Goal: Use online tool/utility

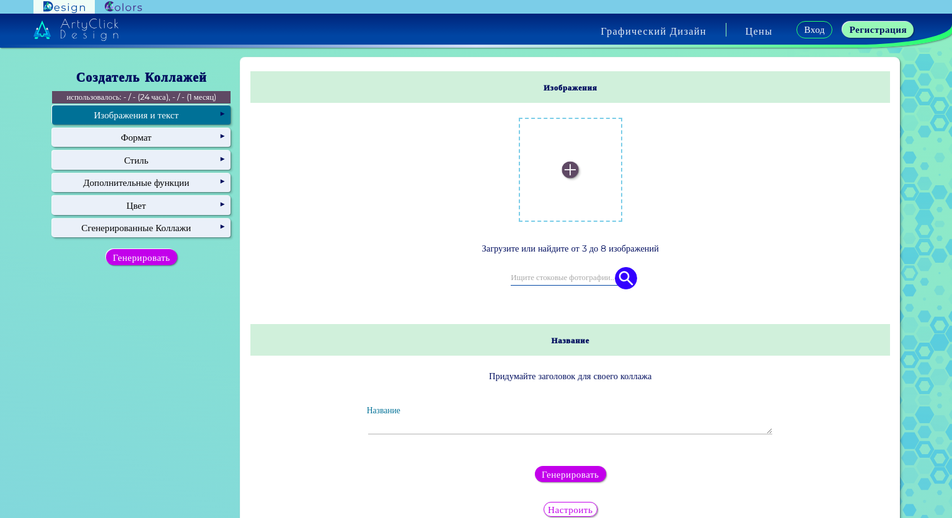
click at [563, 167] on img at bounding box center [570, 169] width 17 height 17
click at [0, 0] on input "file" at bounding box center [0, 0] width 0 height 0
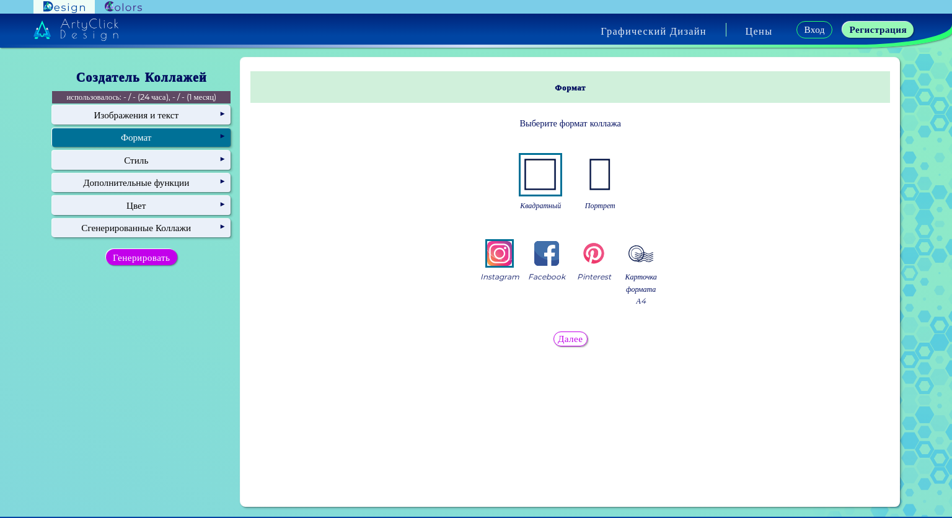
click at [594, 179] on img at bounding box center [600, 175] width 40 height 40
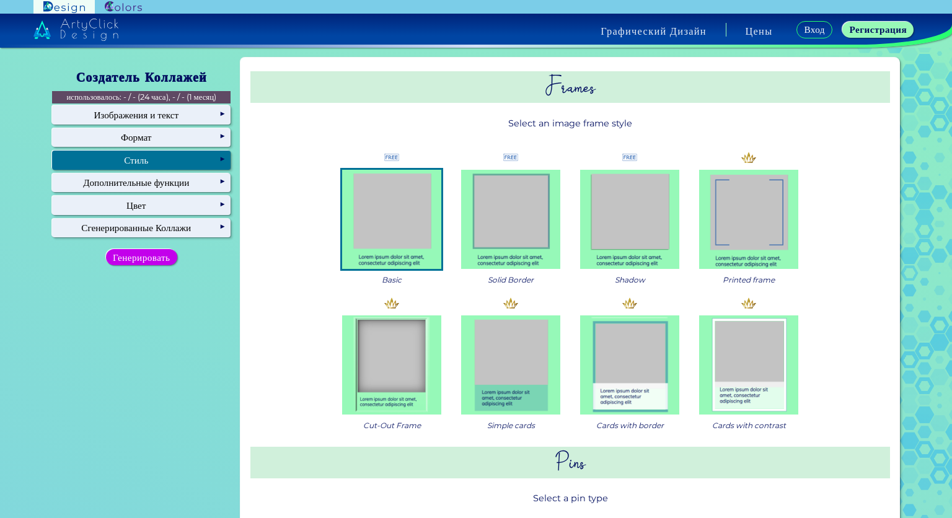
click at [183, 169] on div "Стиль" at bounding box center [141, 160] width 178 height 19
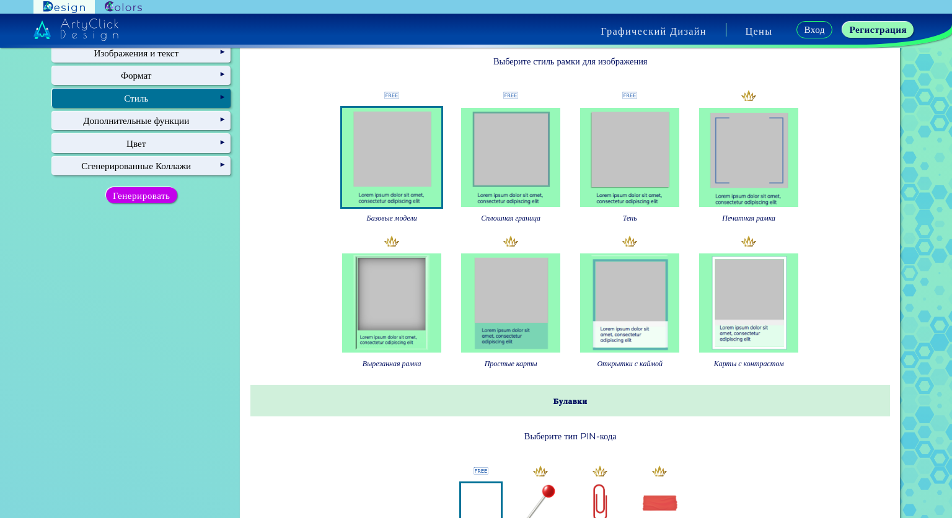
click at [741, 310] on img at bounding box center [748, 302] width 99 height 99
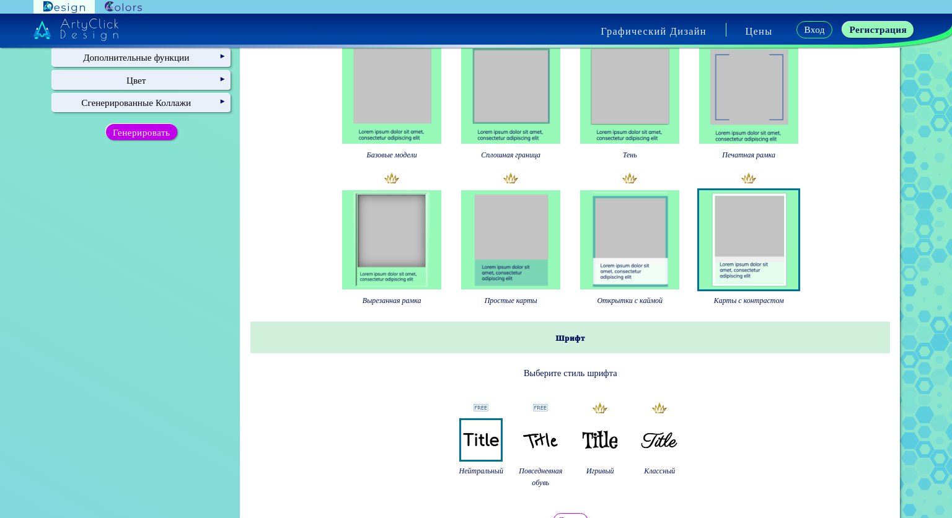
scroll to position [248, 0]
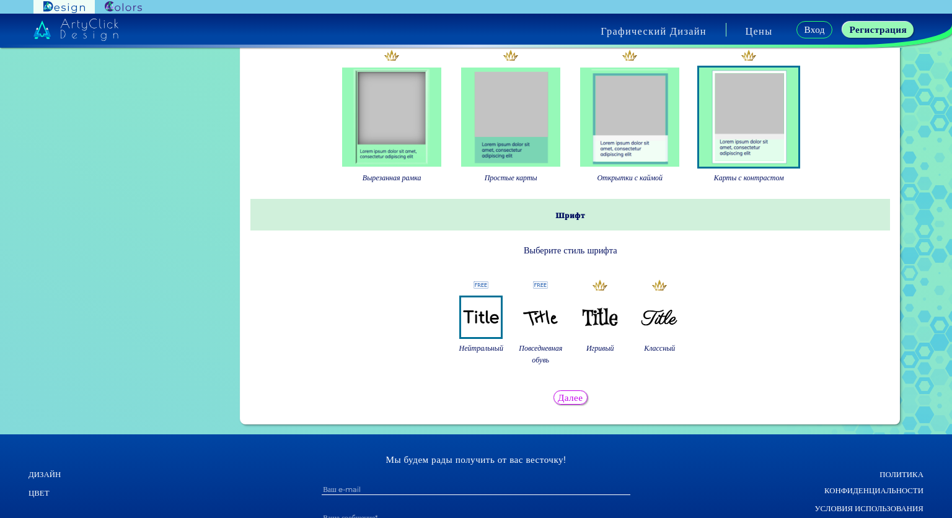
click at [545, 337] on img at bounding box center [541, 317] width 40 height 40
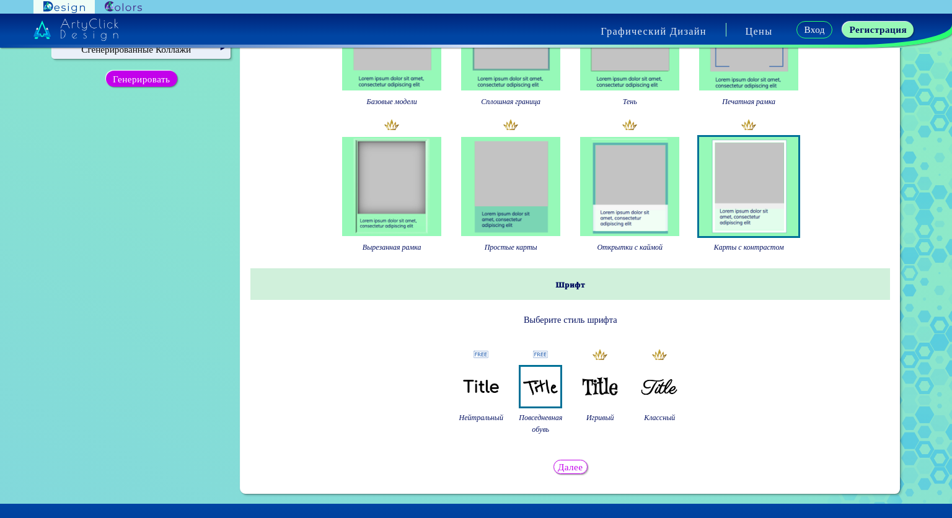
scroll to position [0, 0]
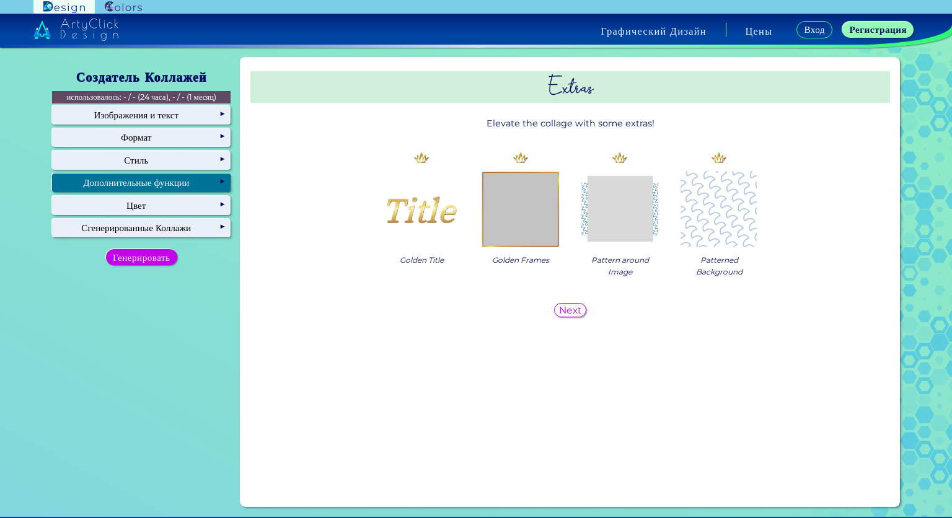
click at [169, 188] on ya-tr-span "Дополнительные функции" at bounding box center [136, 183] width 106 height 12
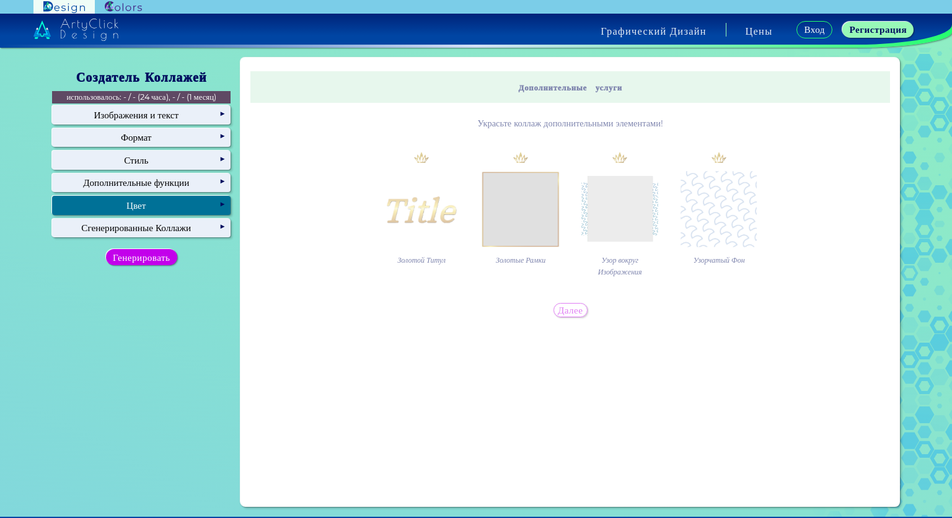
click at [165, 208] on div "Цвет" at bounding box center [141, 205] width 178 height 19
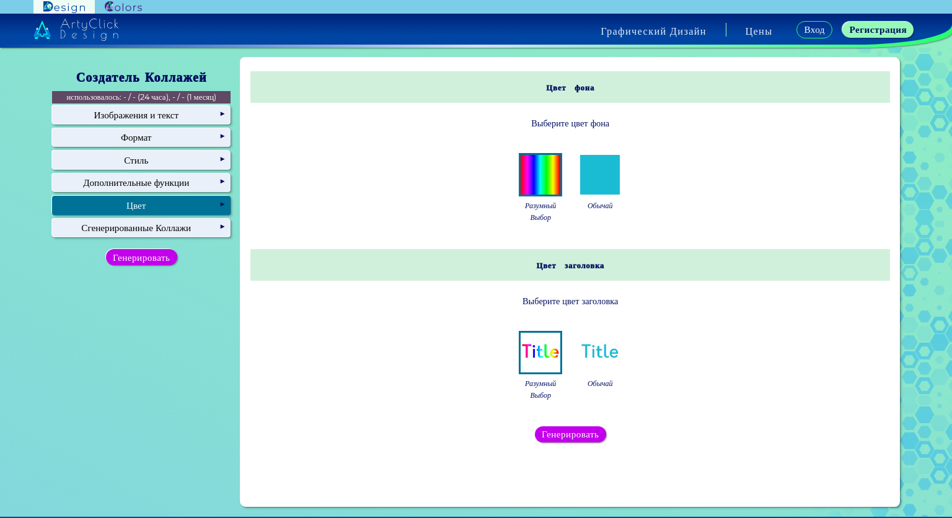
click at [602, 174] on img at bounding box center [600, 175] width 40 height 40
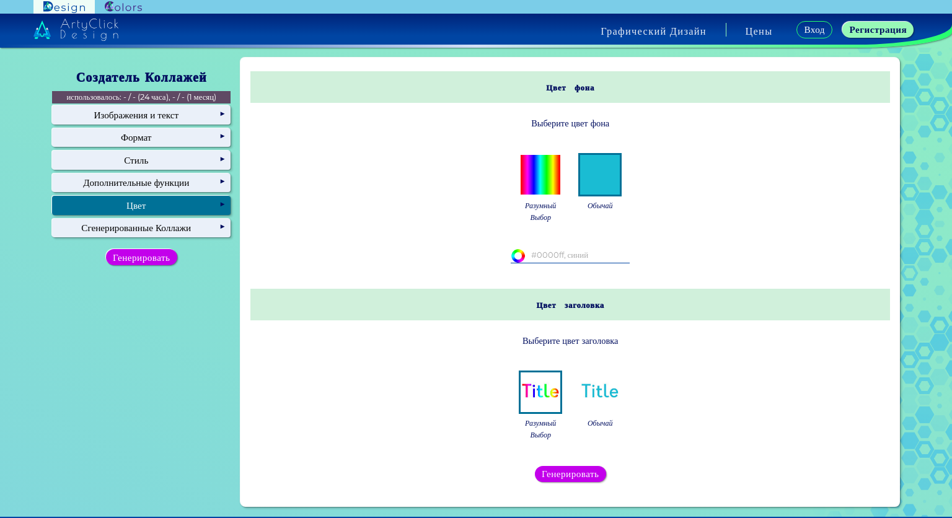
click at [542, 173] on img at bounding box center [541, 175] width 40 height 40
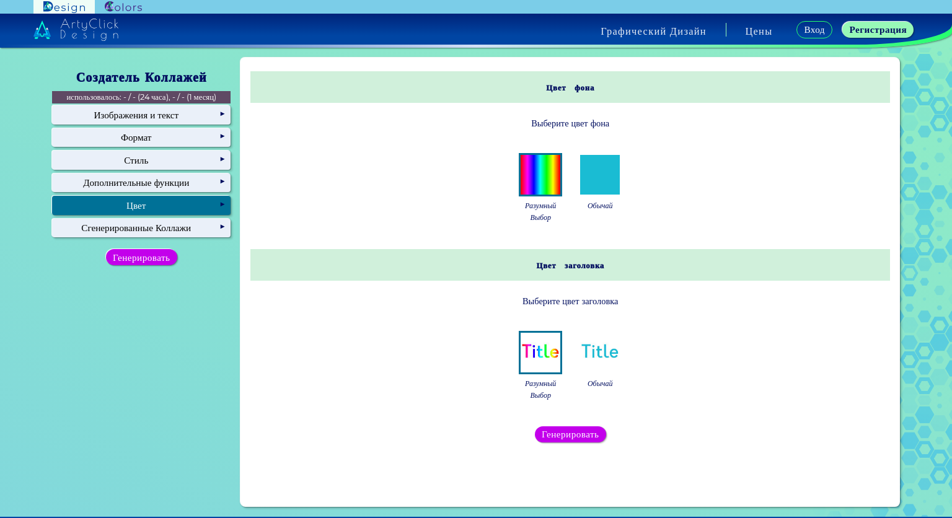
click at [542, 173] on img at bounding box center [541, 175] width 40 height 40
click at [536, 190] on img at bounding box center [541, 175] width 40 height 40
click at [575, 201] on div "Обычай" at bounding box center [600, 180] width 50 height 61
click at [585, 190] on img at bounding box center [600, 175] width 40 height 40
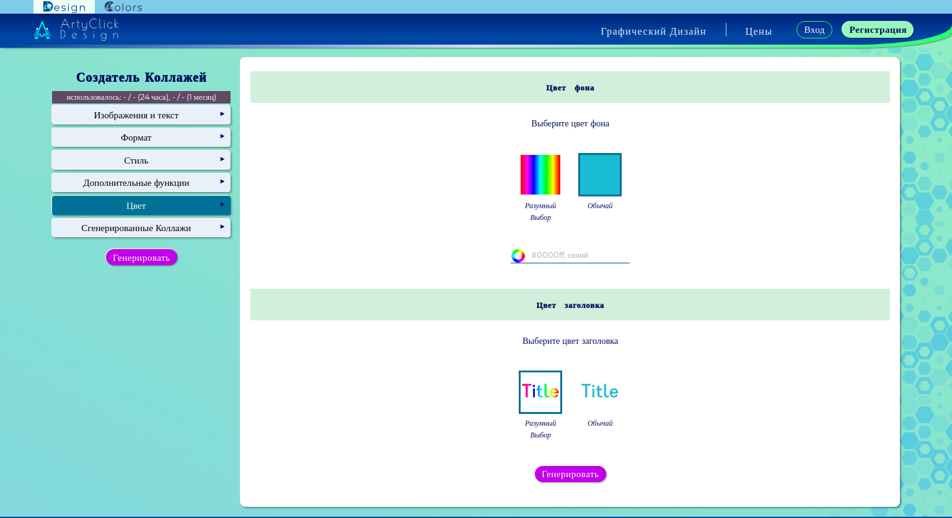
click at [547, 257] on input at bounding box center [570, 256] width 119 height 14
paste input "#EDC9AF"
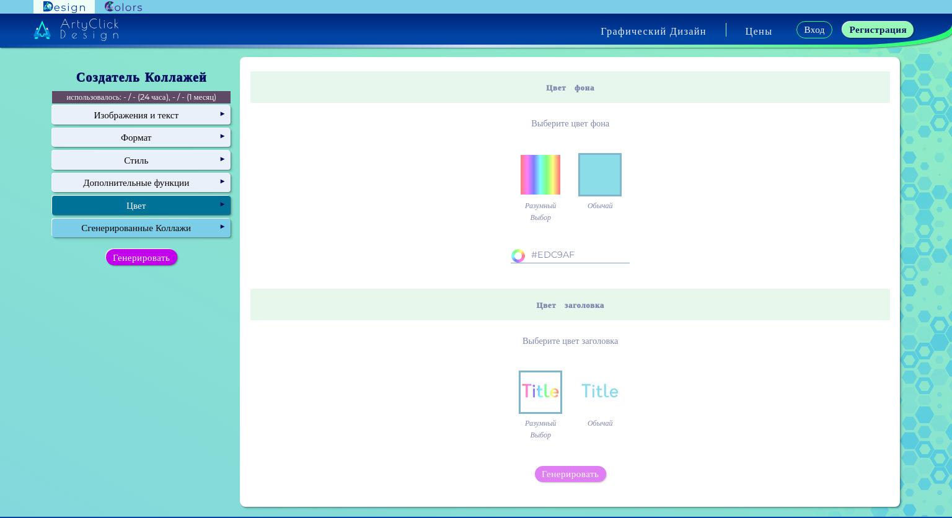
type input "#EDC9AF"
type input "#edc9af"
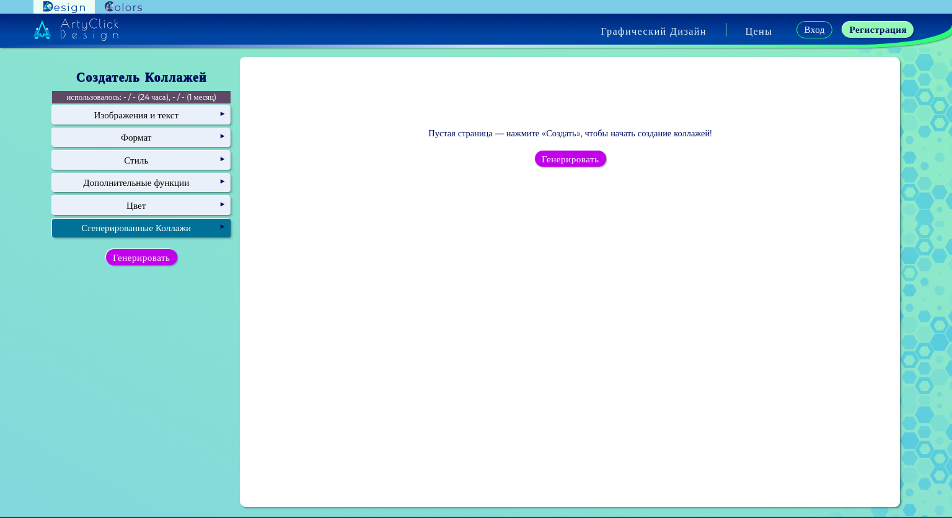
click at [151, 237] on div "Сгенерированные Коллажи" at bounding box center [141, 228] width 178 height 19
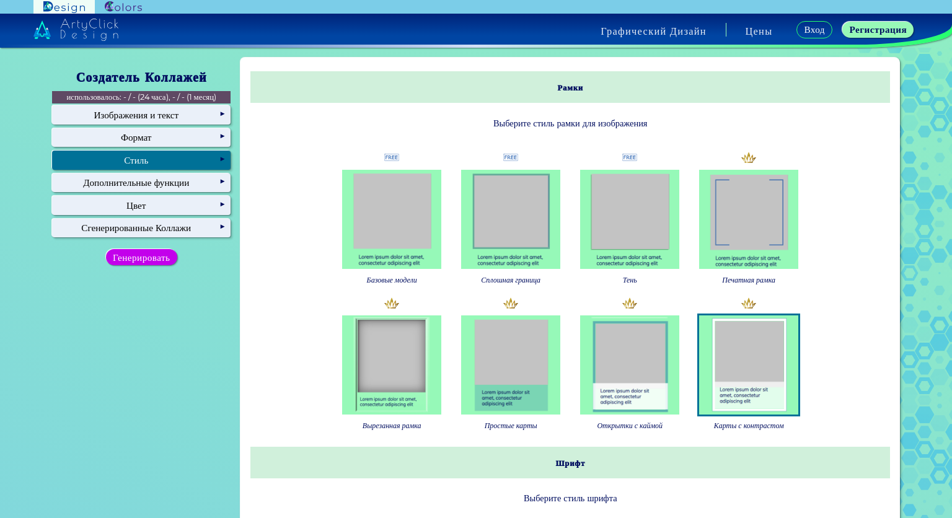
click at [152, 165] on div "Стиль" at bounding box center [141, 160] width 178 height 19
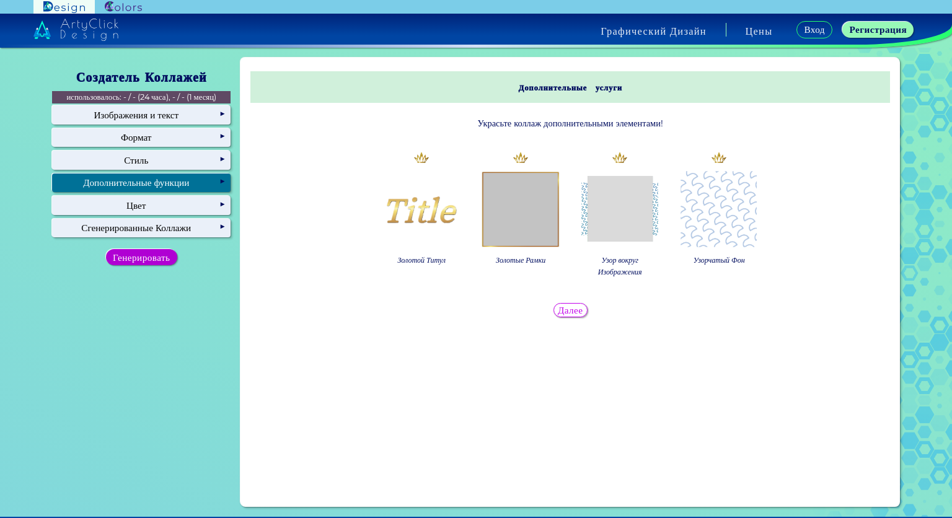
click at [154, 263] on ya-tr-span "Генерировать" at bounding box center [141, 257] width 51 height 11
